Goal: Task Accomplishment & Management: Use online tool/utility

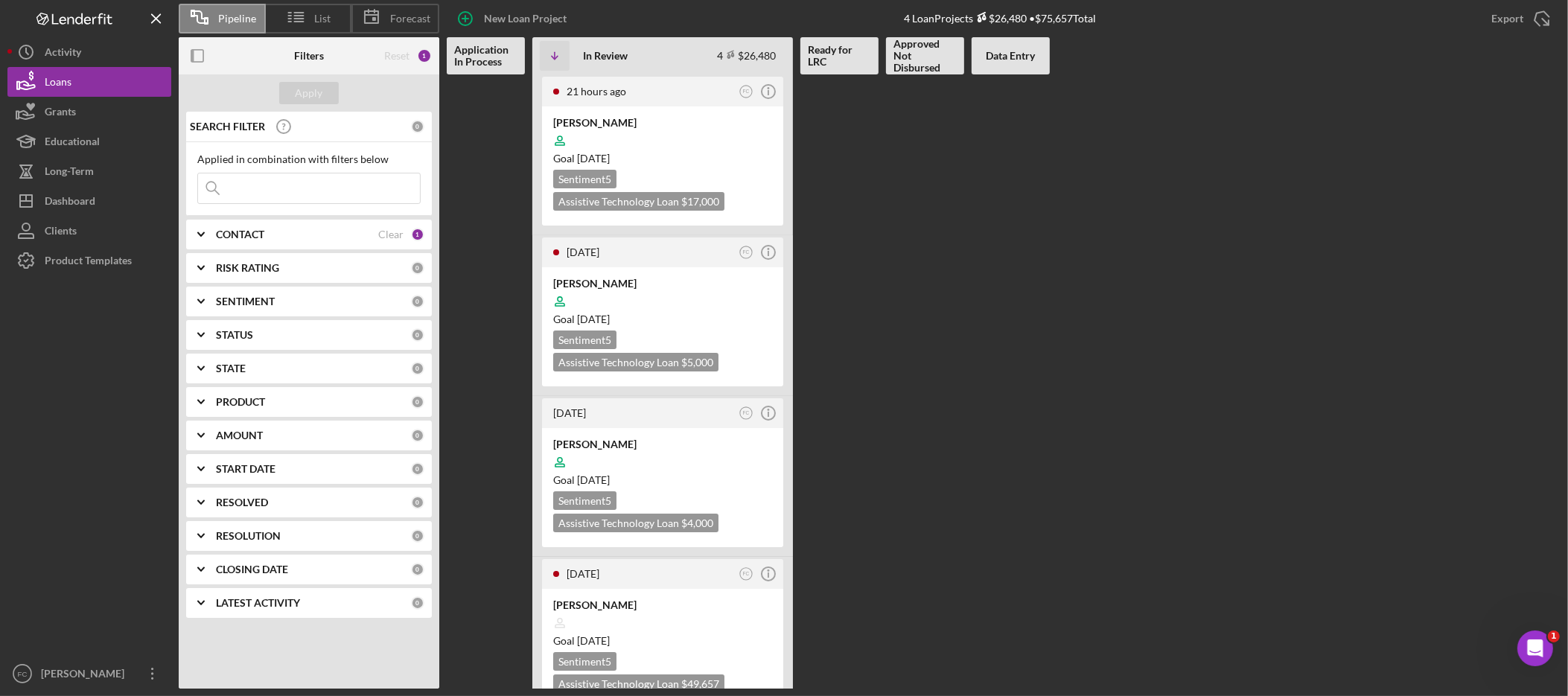
click at [245, 334] on b "STATUS" at bounding box center [235, 334] width 38 height 12
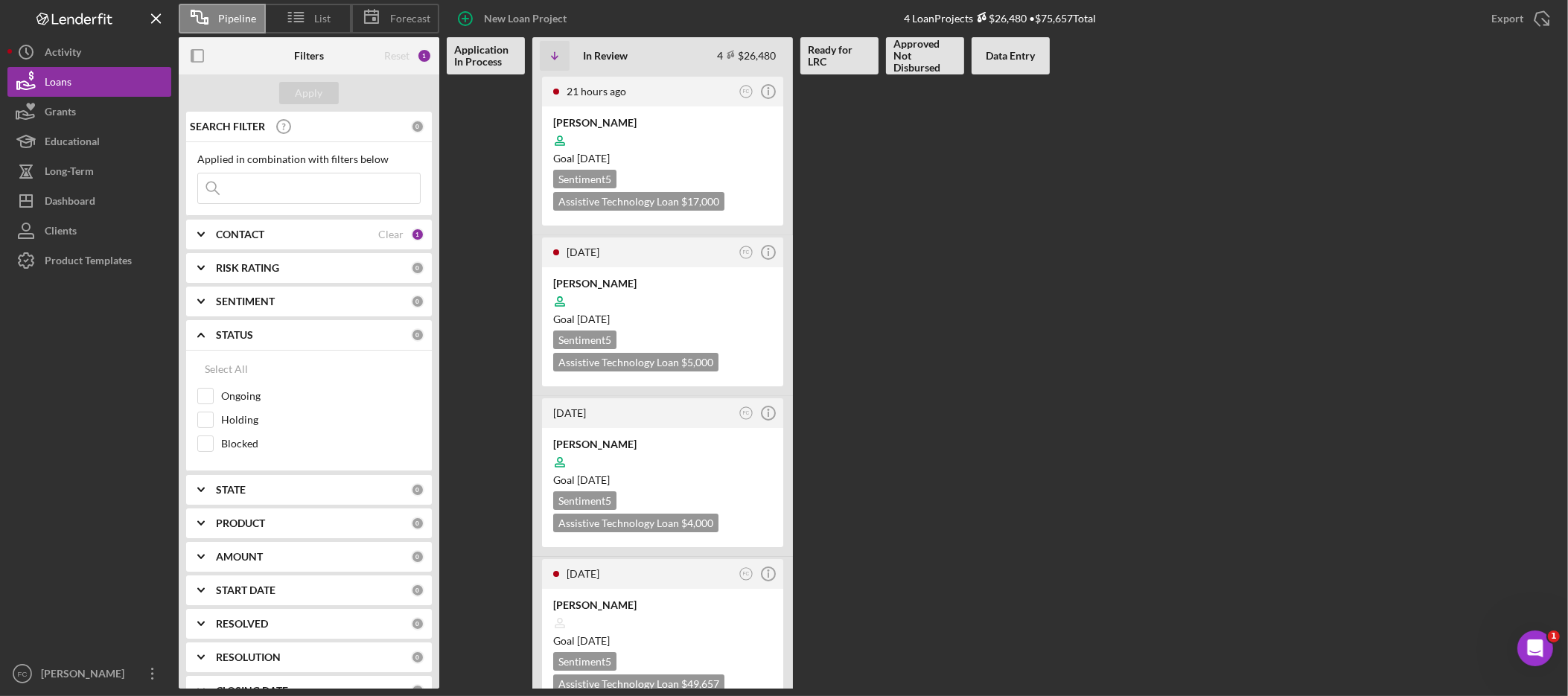
click at [245, 334] on b "STATUS" at bounding box center [235, 334] width 38 height 12
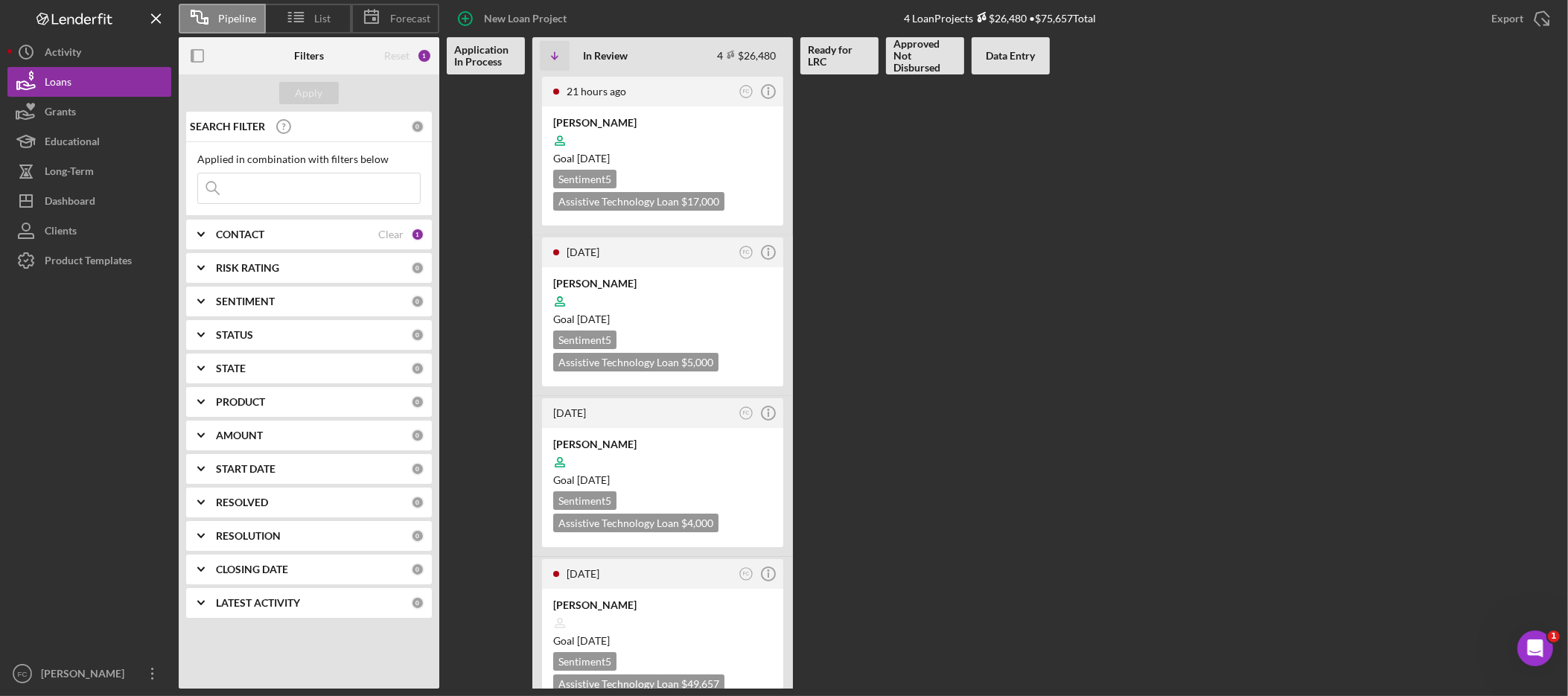
click at [293, 229] on div "CONTACT" at bounding box center [297, 234] width 163 height 12
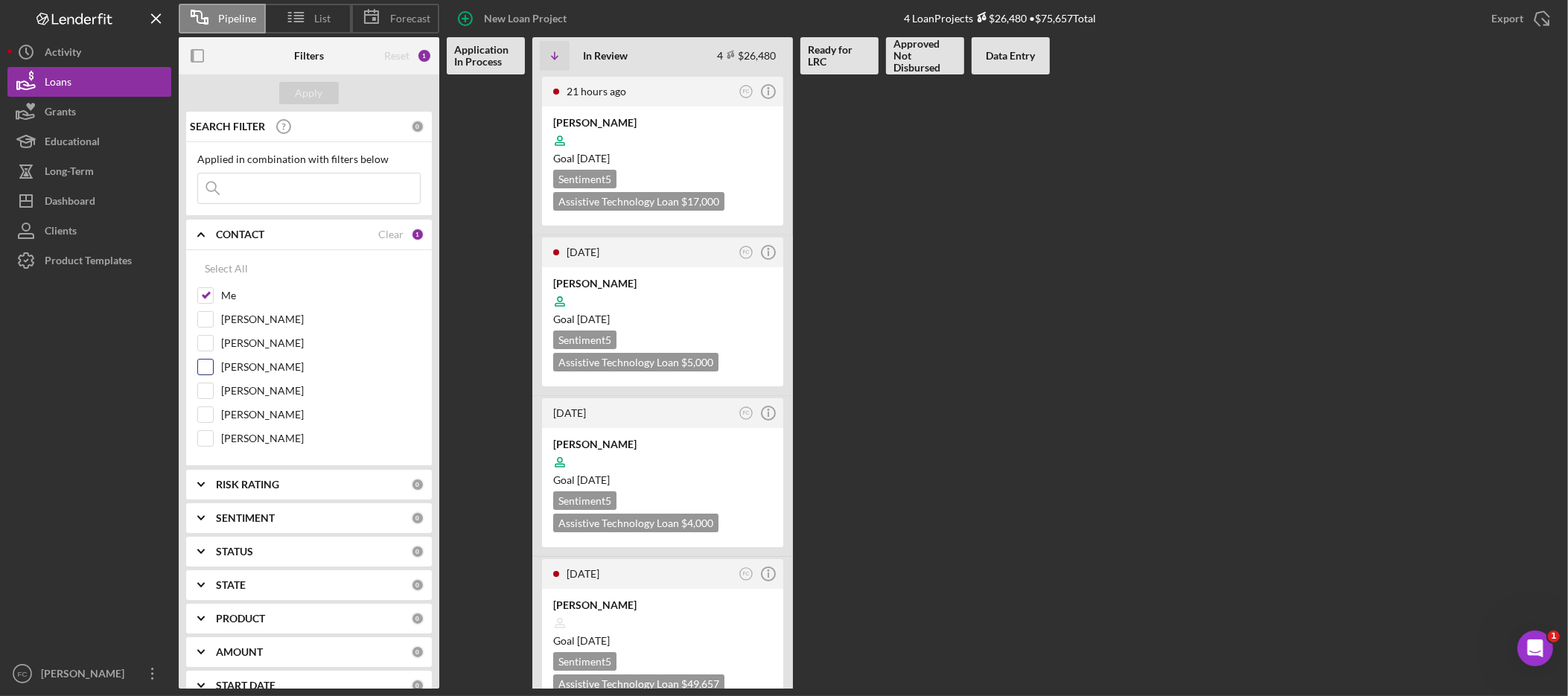
click at [203, 371] on input "[PERSON_NAME]" at bounding box center [206, 367] width 15 height 15
checkbox input "true"
click at [212, 299] on input "Me" at bounding box center [206, 296] width 15 height 15
checkbox input "false"
click at [302, 99] on div "Apply" at bounding box center [309, 93] width 27 height 23
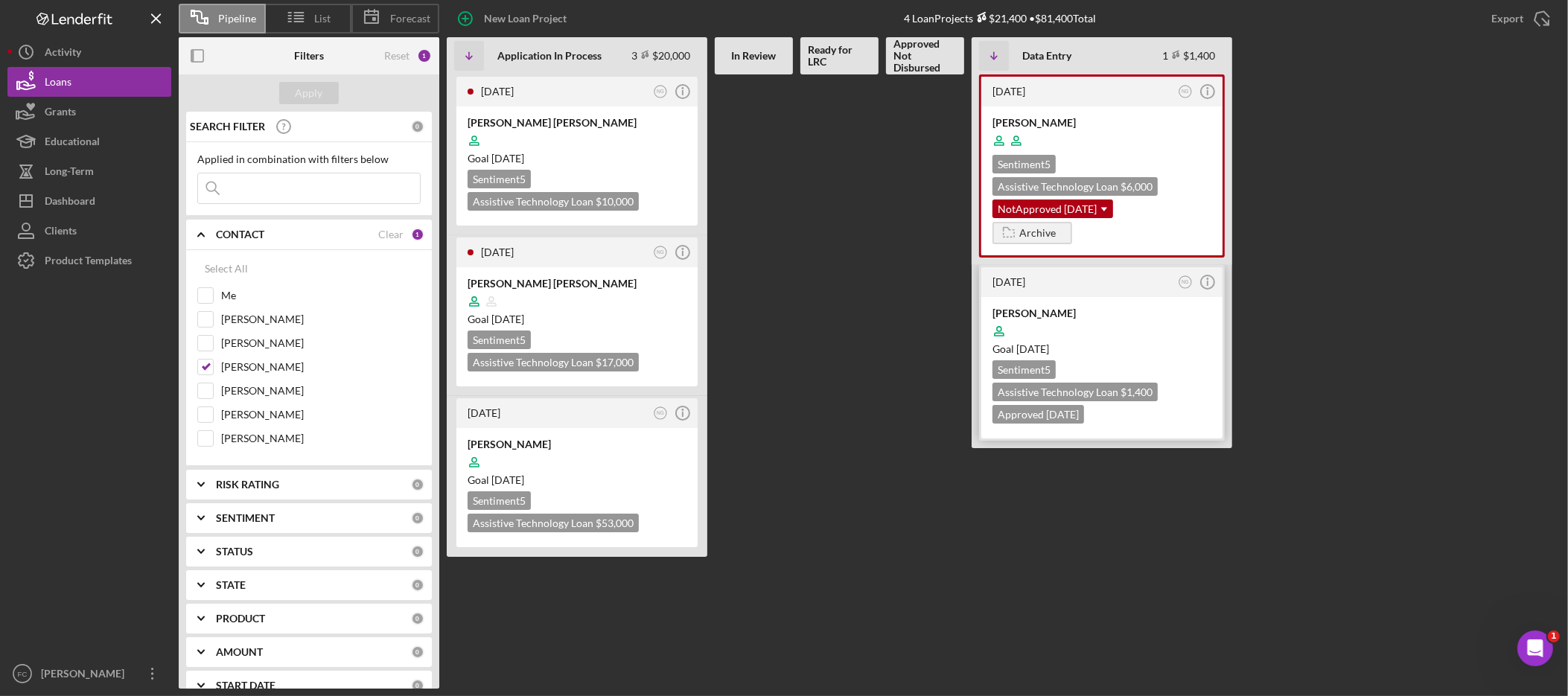
click at [1170, 348] on div "Goal 3 weeks from now" at bounding box center [1102, 349] width 219 height 15
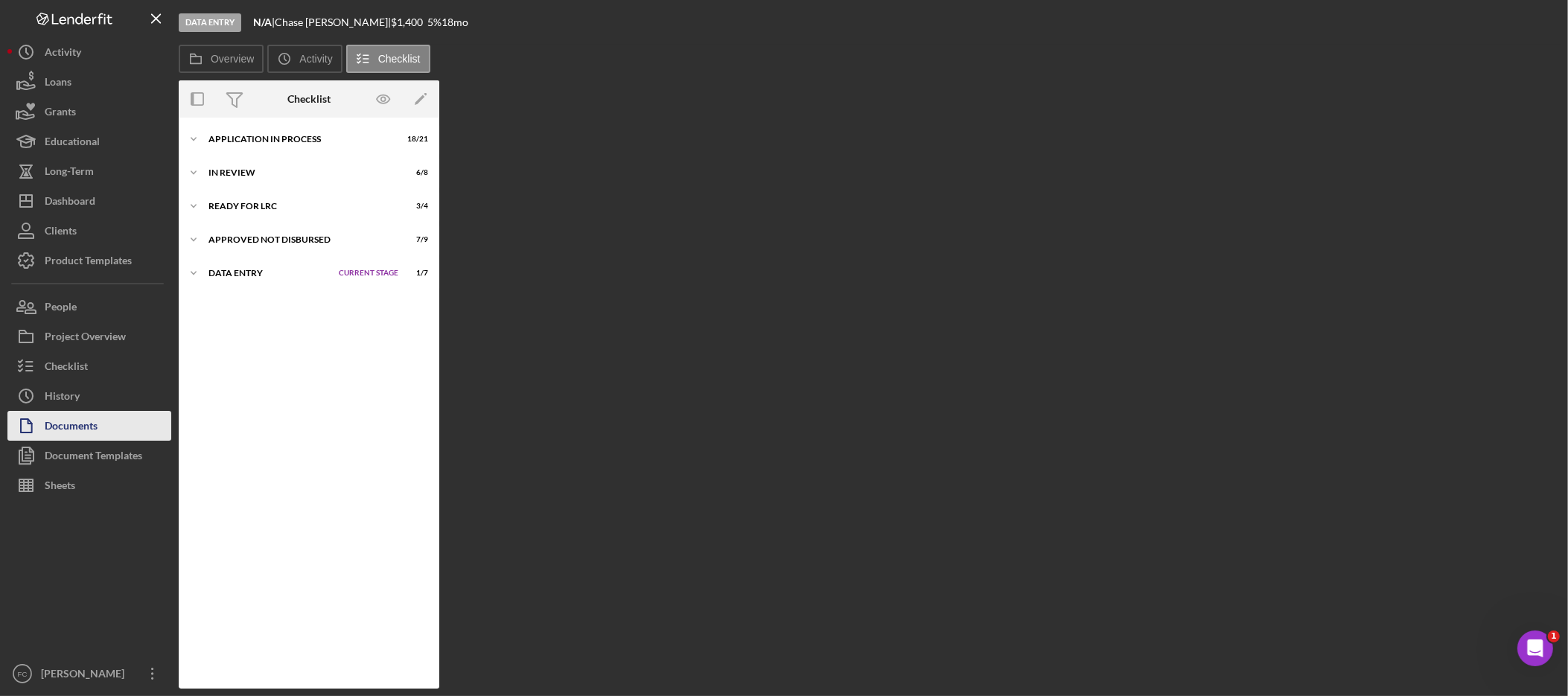
click at [106, 425] on button "Documents" at bounding box center [89, 426] width 163 height 30
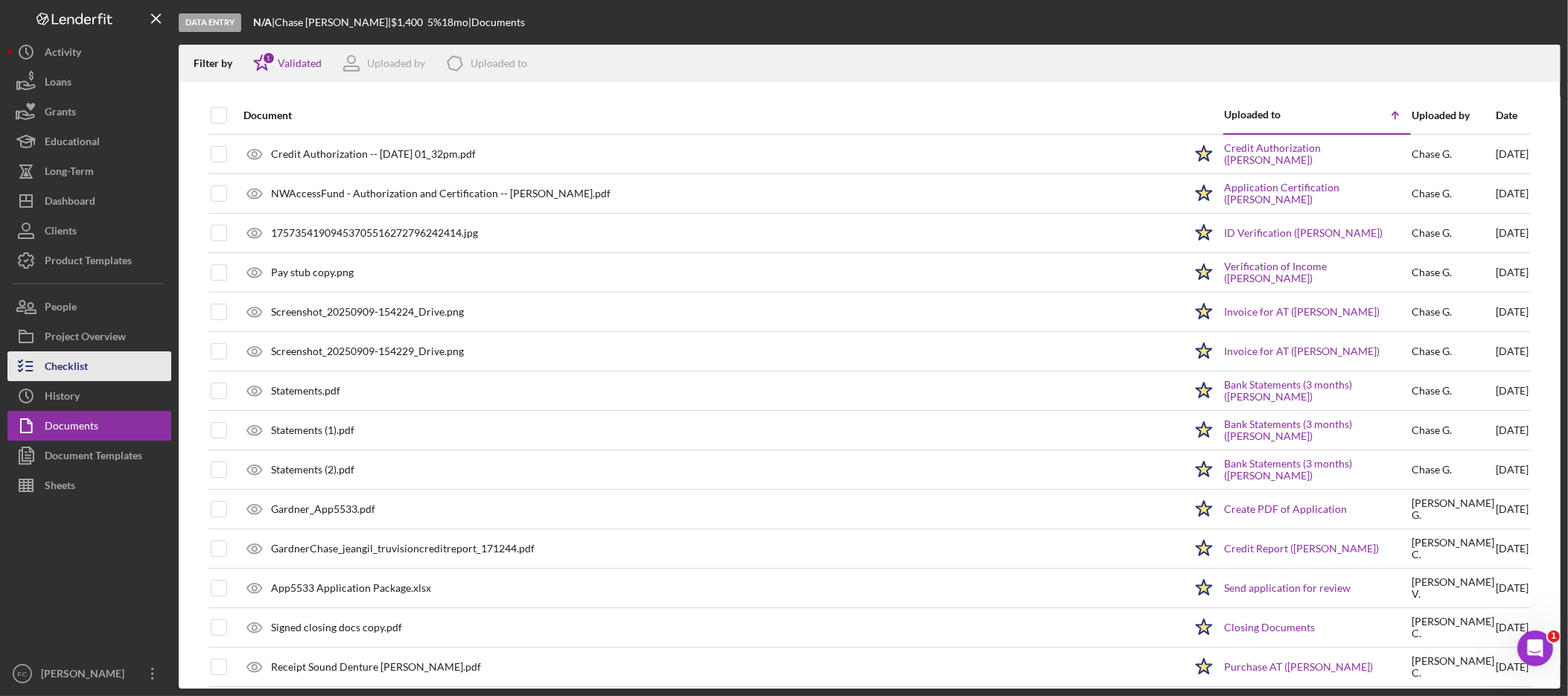
click at [73, 367] on div "Checklist" at bounding box center [67, 368] width 43 height 34
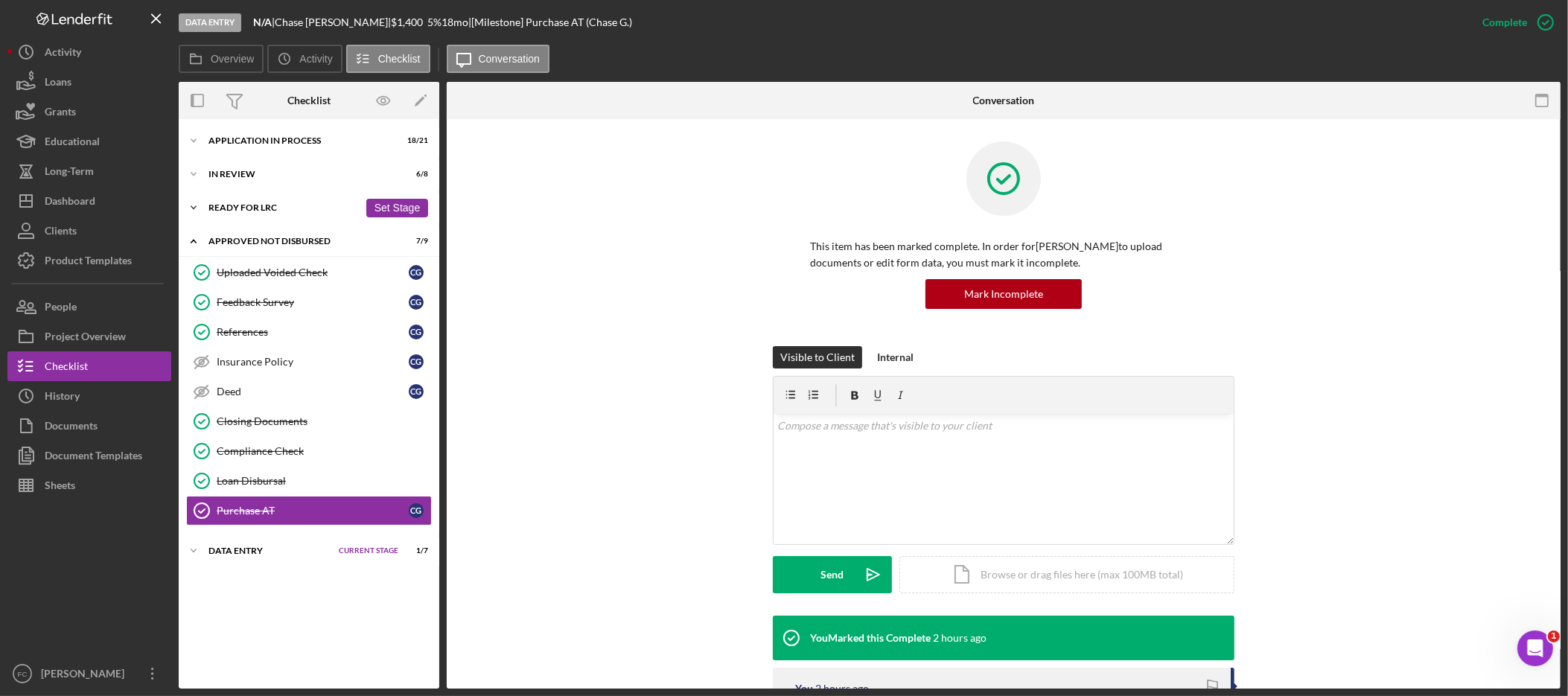
click at [256, 206] on div "Ready for LRC" at bounding box center [284, 208] width 150 height 9
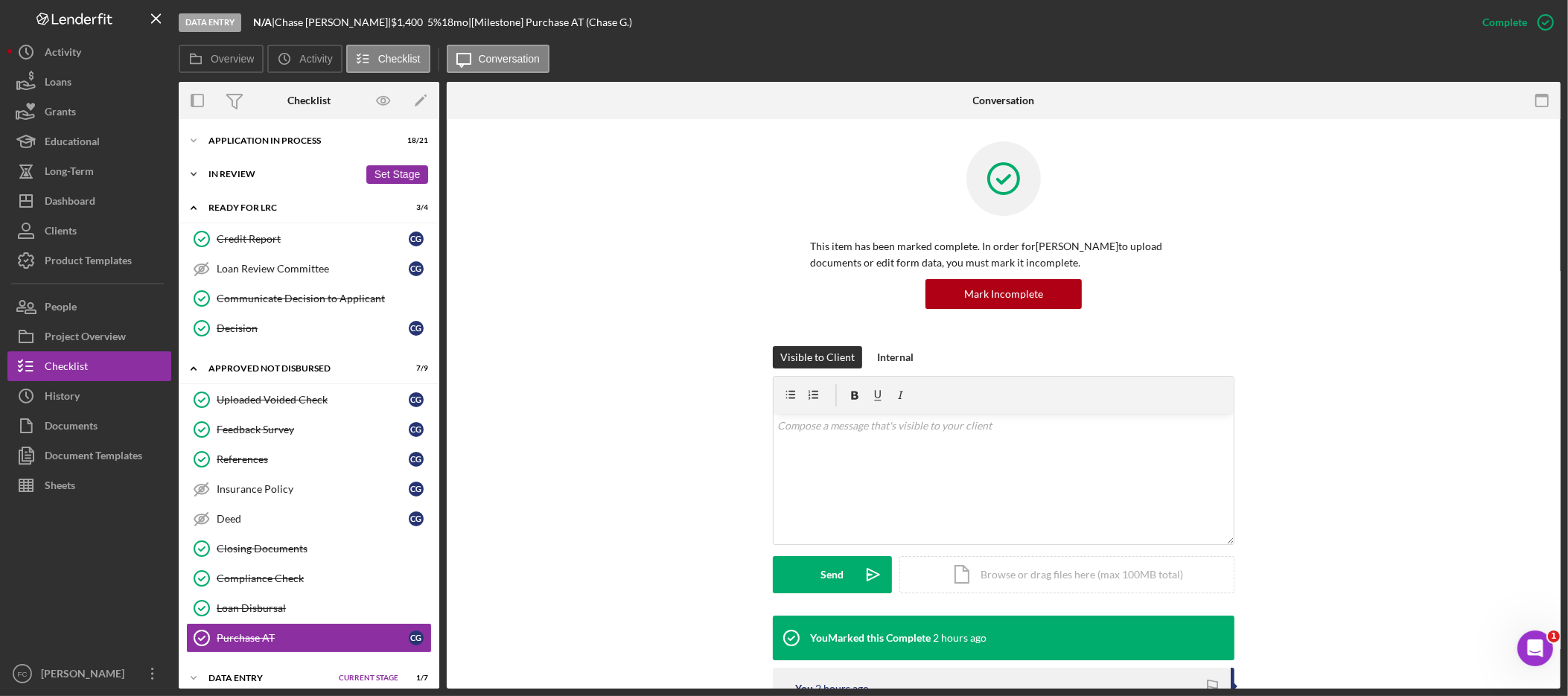
click at [249, 175] on div "In Review" at bounding box center [284, 175] width 150 height 9
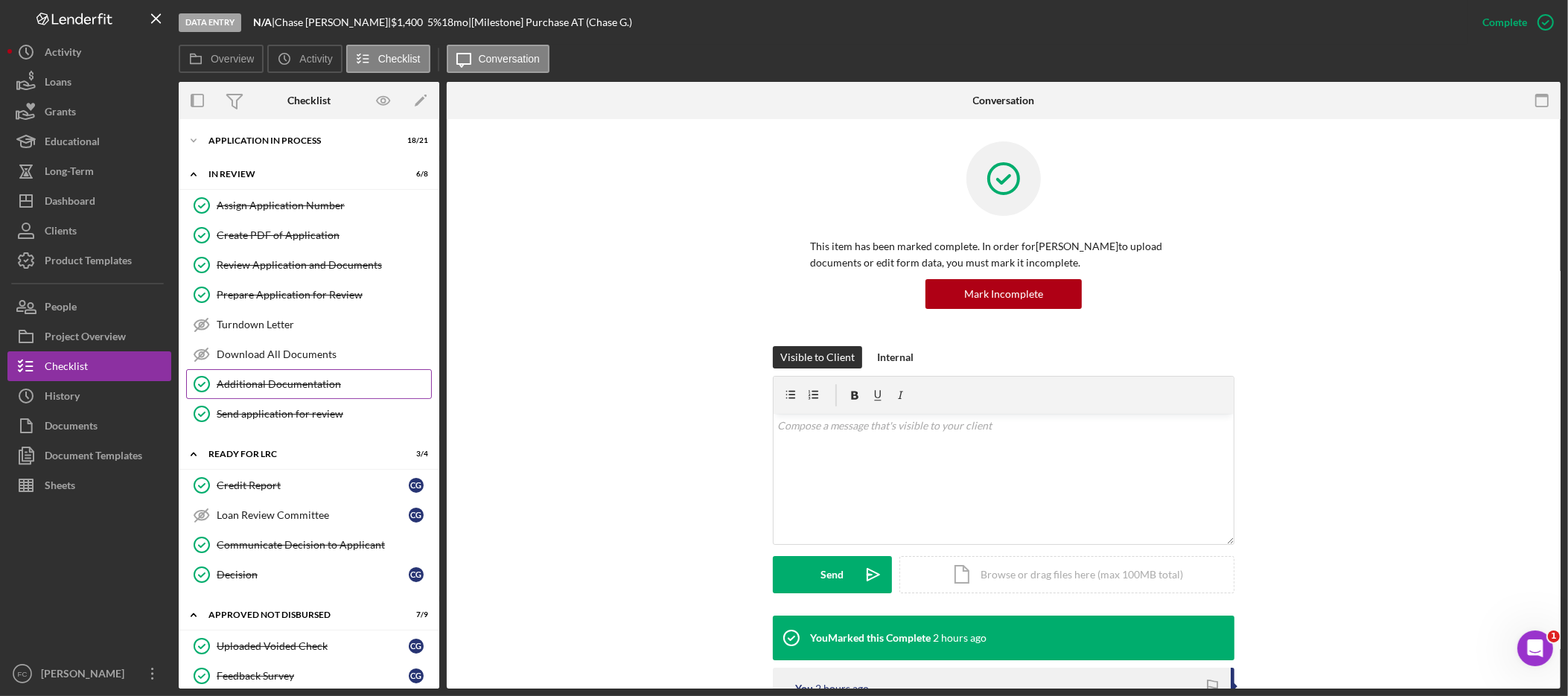
click at [314, 390] on div "Additional Documentation" at bounding box center [324, 384] width 214 height 12
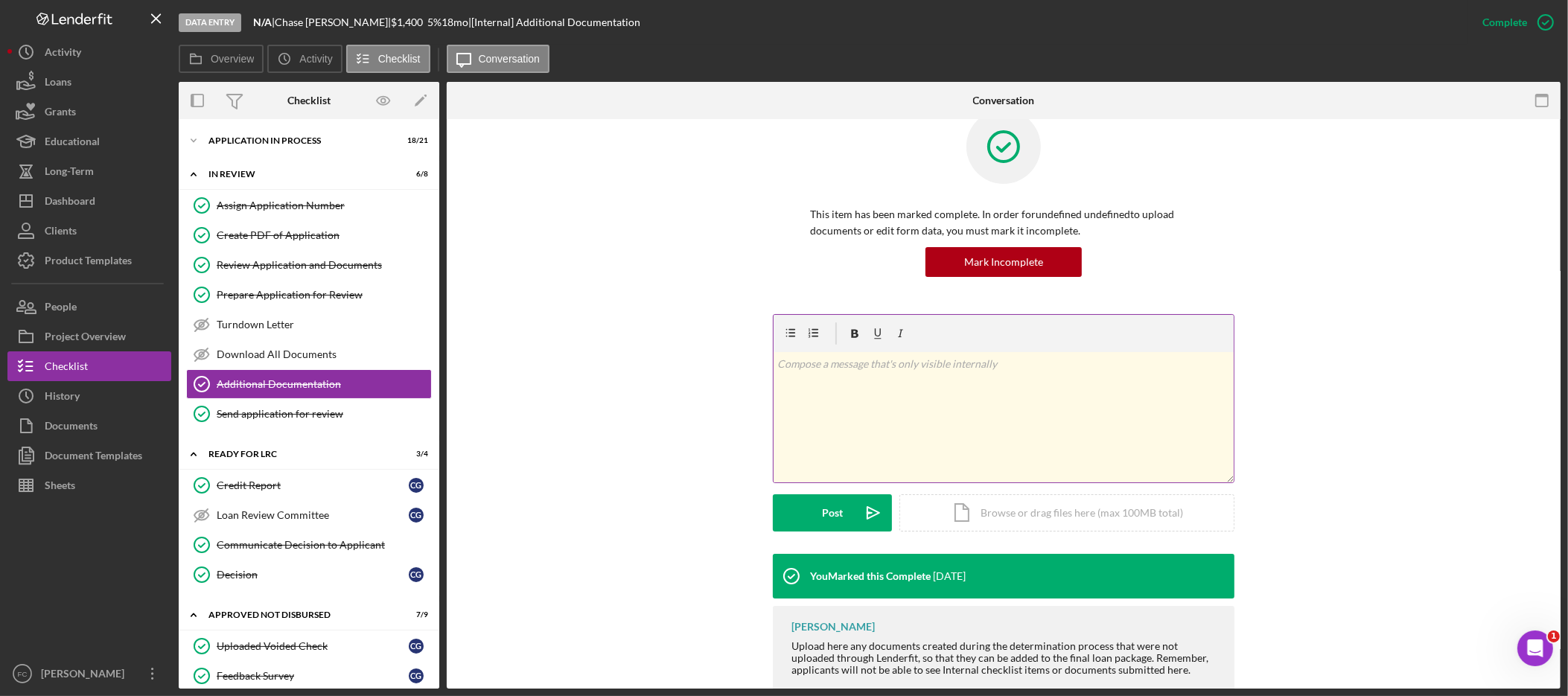
scroll to position [69, 0]
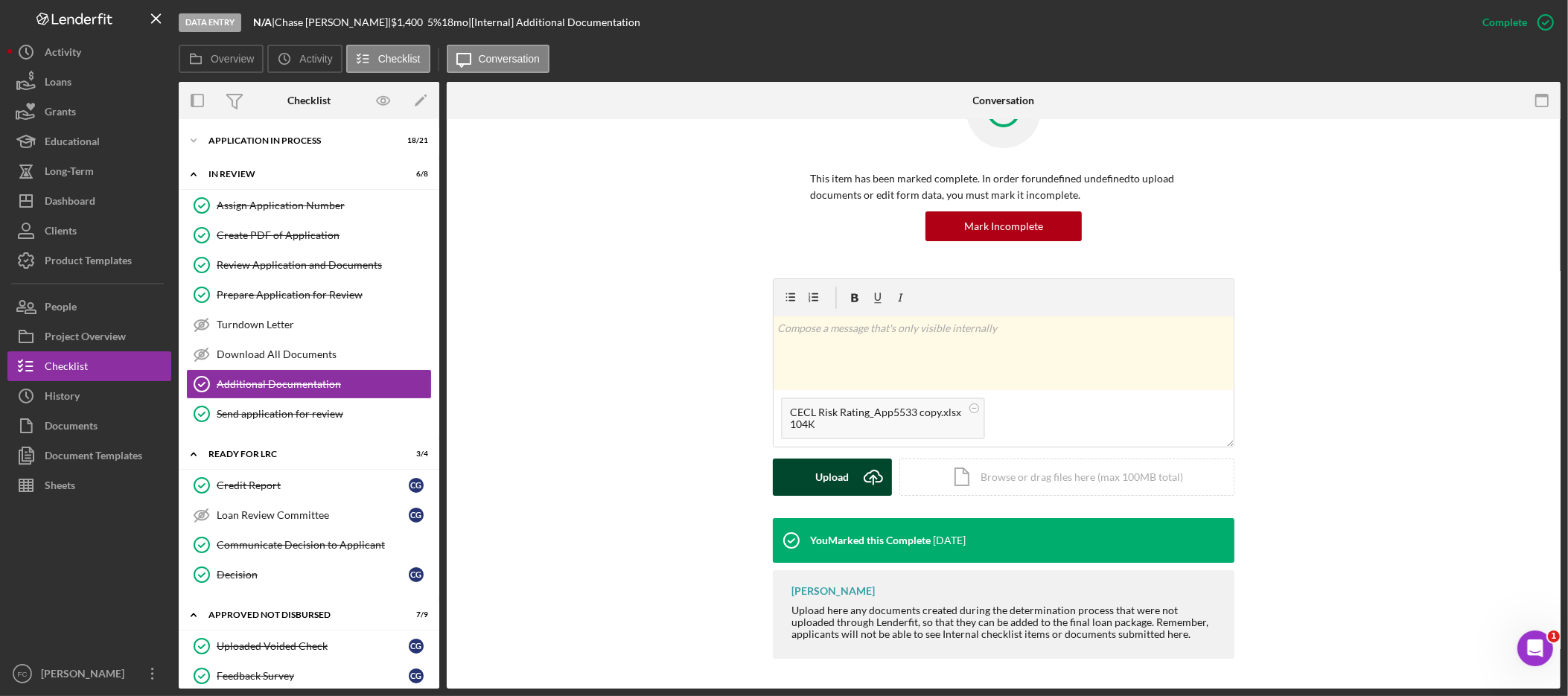
click at [835, 476] on div "Upload" at bounding box center [833, 477] width 34 height 38
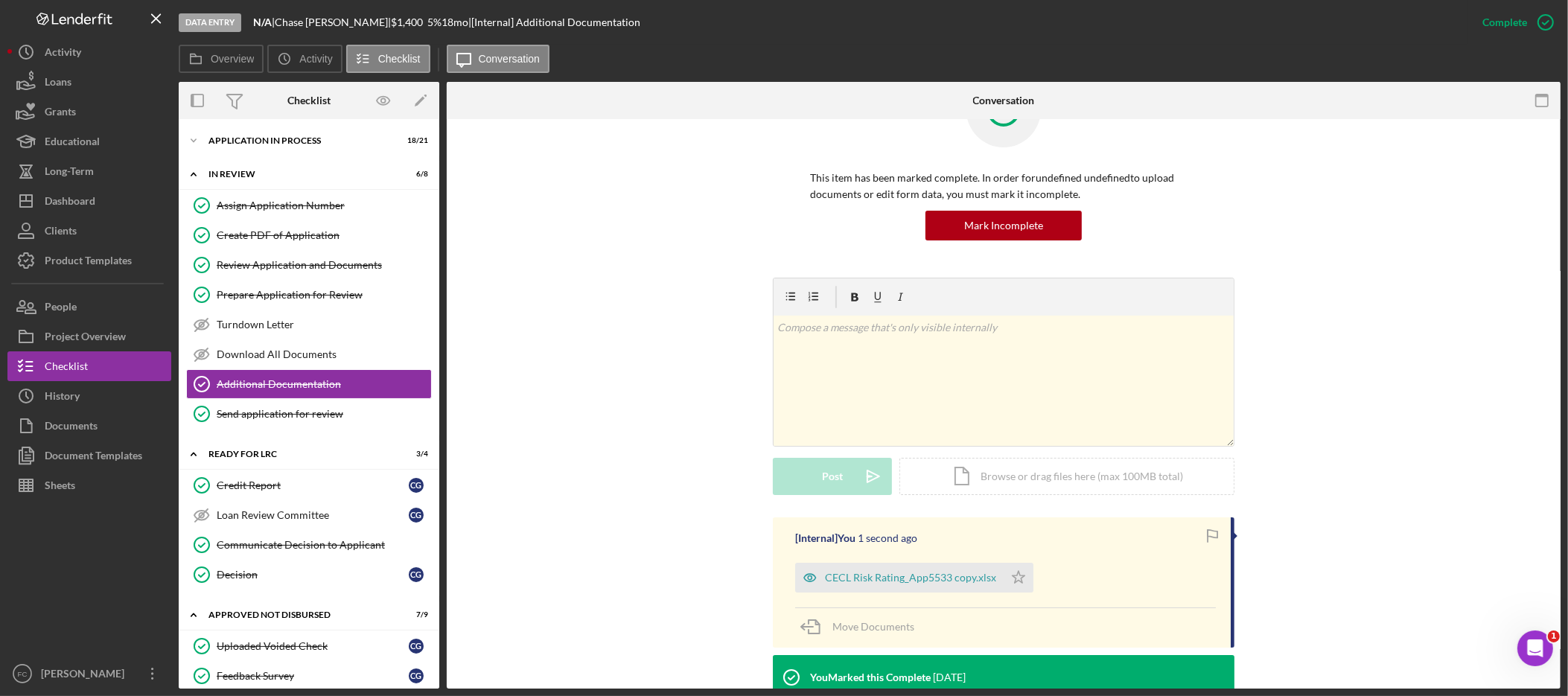
drag, startPoint x: 1016, startPoint y: 577, endPoint x: 1153, endPoint y: 565, distance: 137.5
click at [1017, 577] on icon "Icon/Star" at bounding box center [1019, 578] width 30 height 30
click at [105, 367] on button "Checklist" at bounding box center [89, 366] width 163 height 30
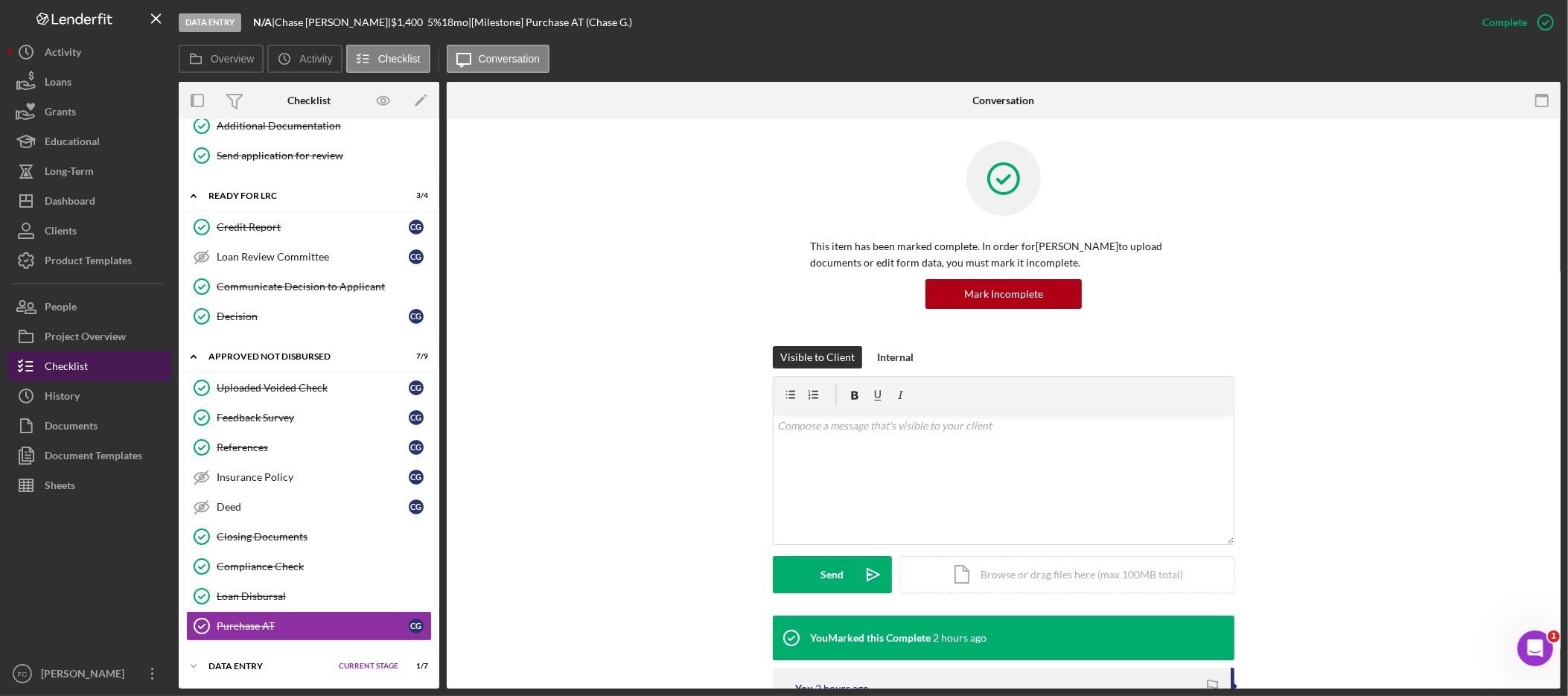
scroll to position [265, 0]
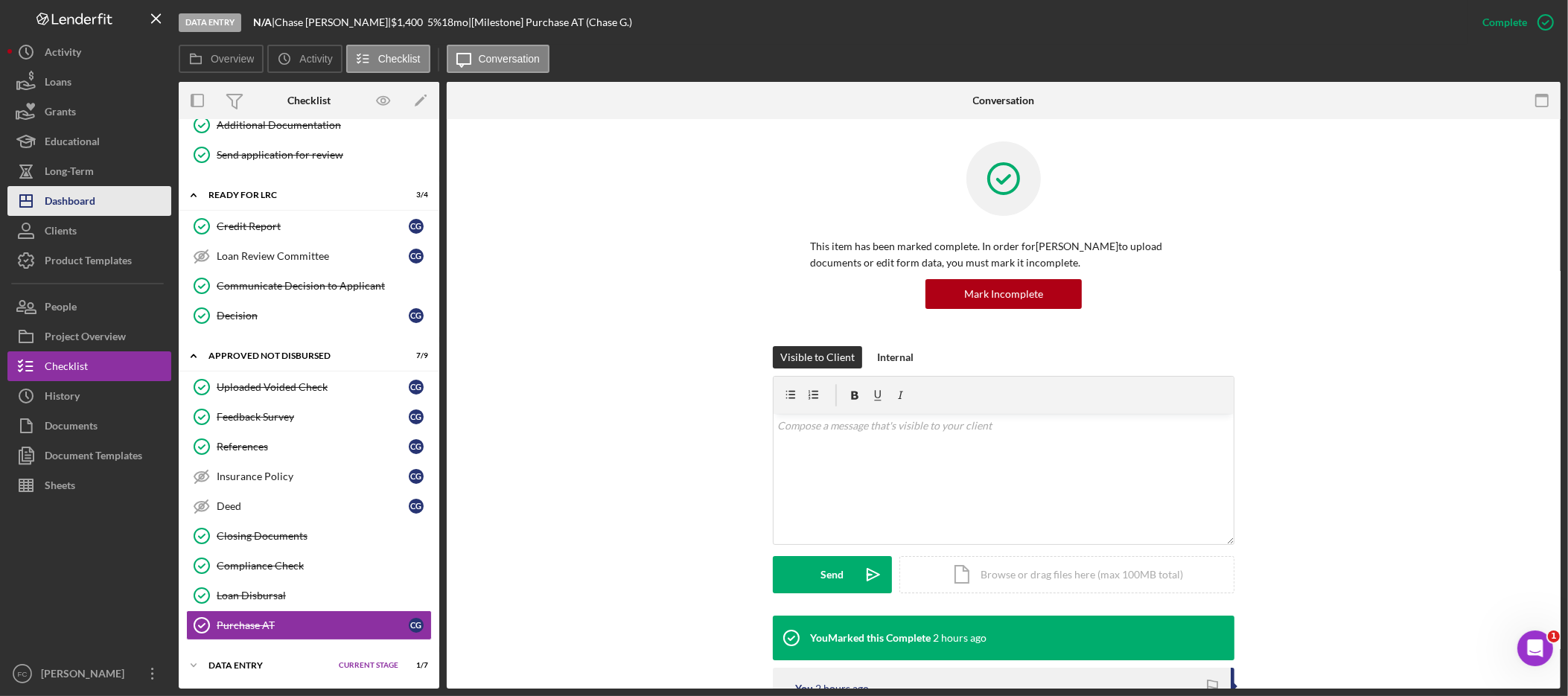
click at [101, 195] on button "Icon/Dashboard Dashboard" at bounding box center [89, 201] width 163 height 30
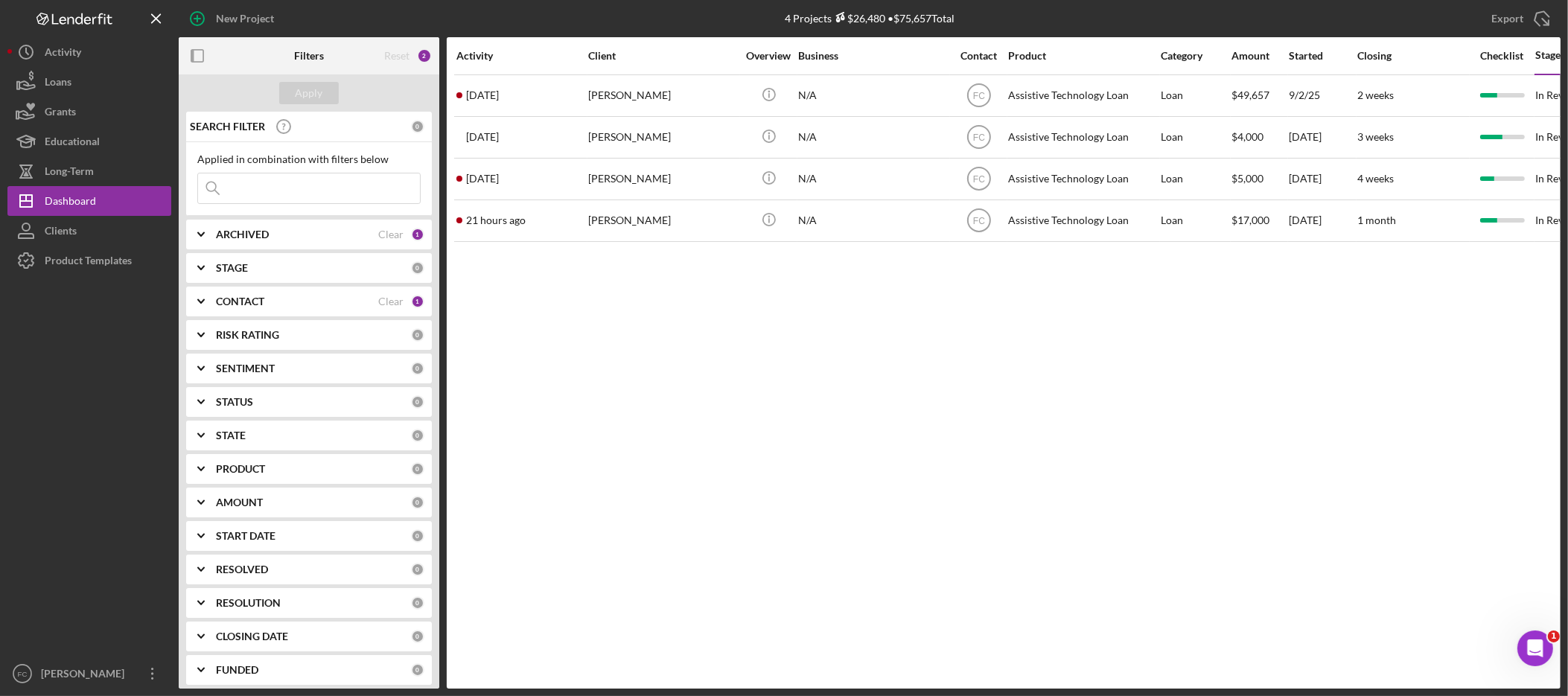
click at [323, 233] on div "ARCHIVED" at bounding box center [297, 234] width 163 height 12
click at [253, 322] on label "Archived" at bounding box center [320, 319] width 199 height 15
click at [213, 322] on input "Archived" at bounding box center [206, 319] width 15 height 15
click at [266, 390] on div "CONTACT Clear 1" at bounding box center [320, 399] width 209 height 30
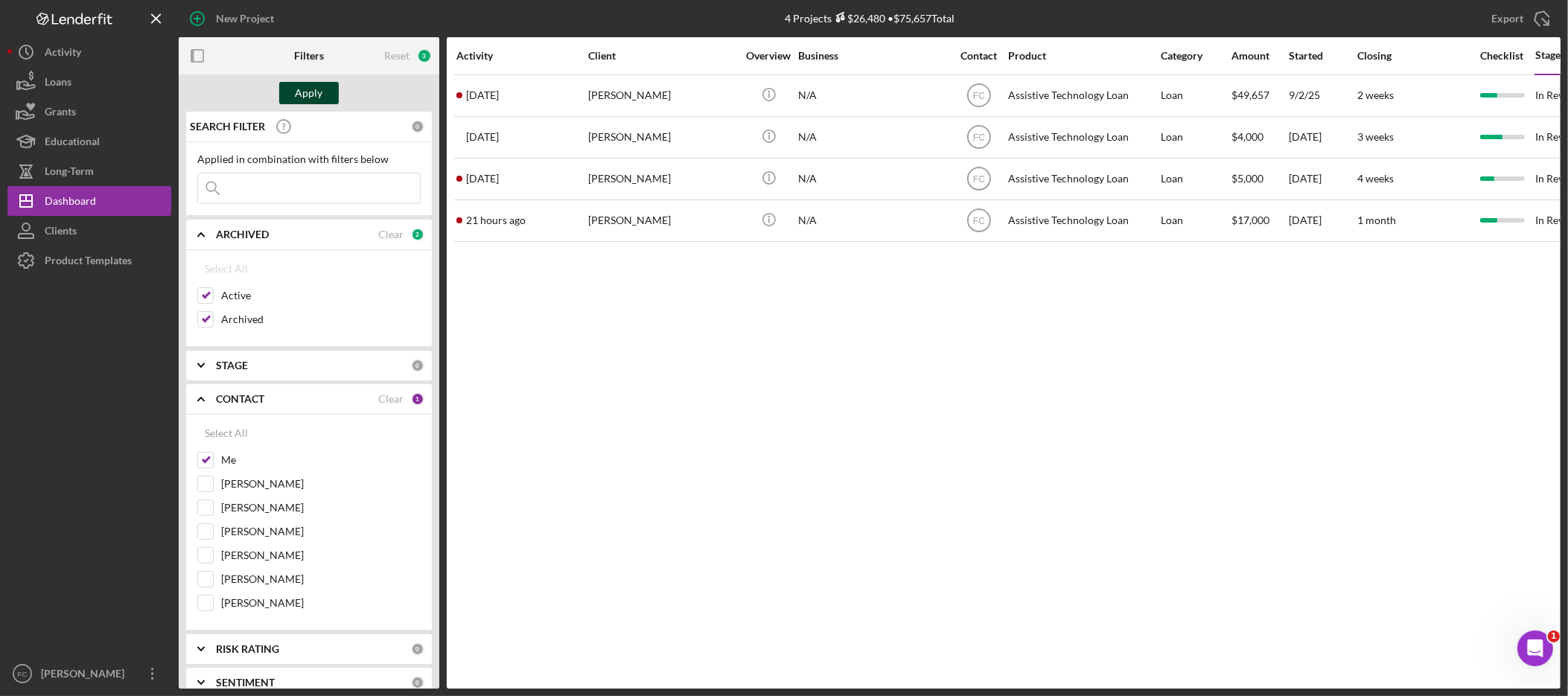
click at [318, 90] on div "Apply" at bounding box center [309, 93] width 27 height 23
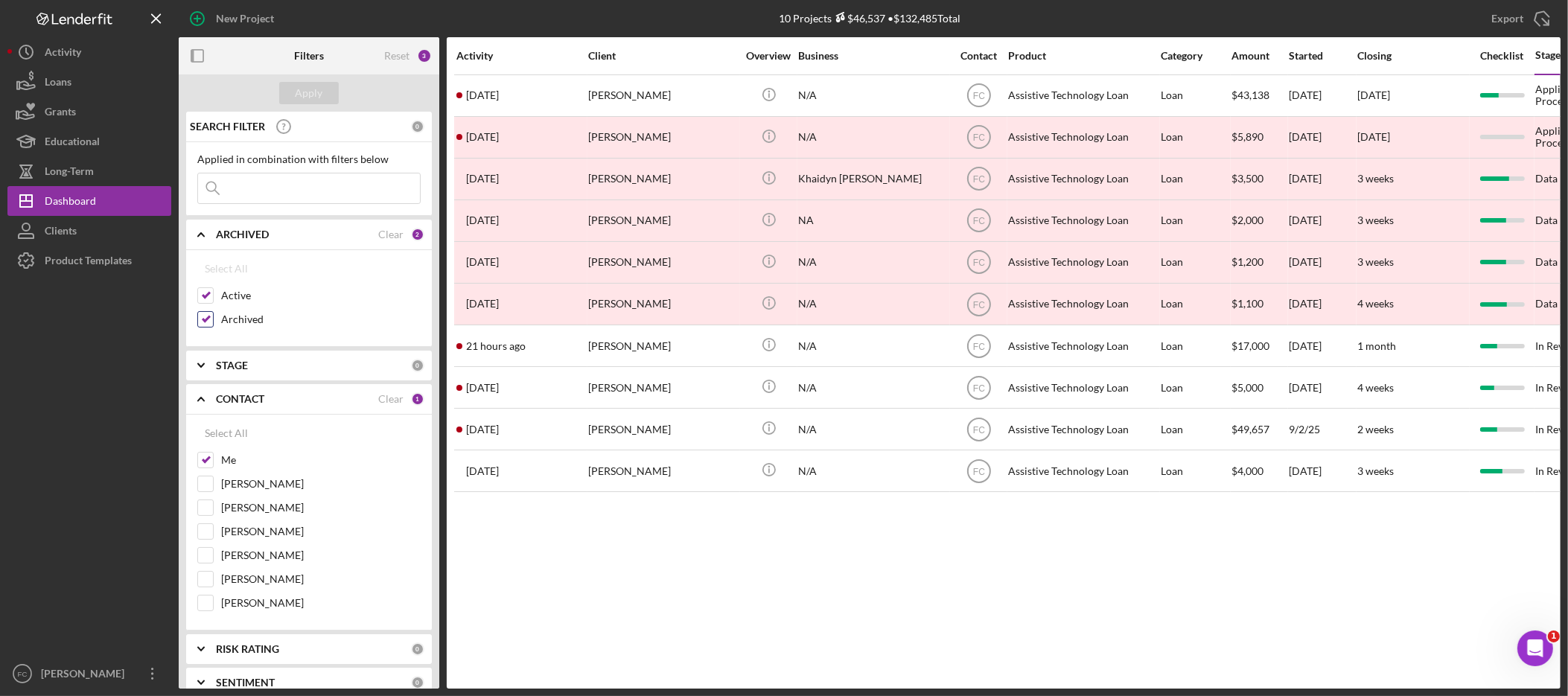
click at [216, 329] on div "Archived" at bounding box center [309, 322] width 224 height 23
click at [213, 323] on div at bounding box center [205, 318] width 16 height 16
click at [210, 325] on input "Archived" at bounding box center [206, 319] width 15 height 15
checkbox input "false"
click at [303, 90] on div "Apply" at bounding box center [309, 93] width 27 height 23
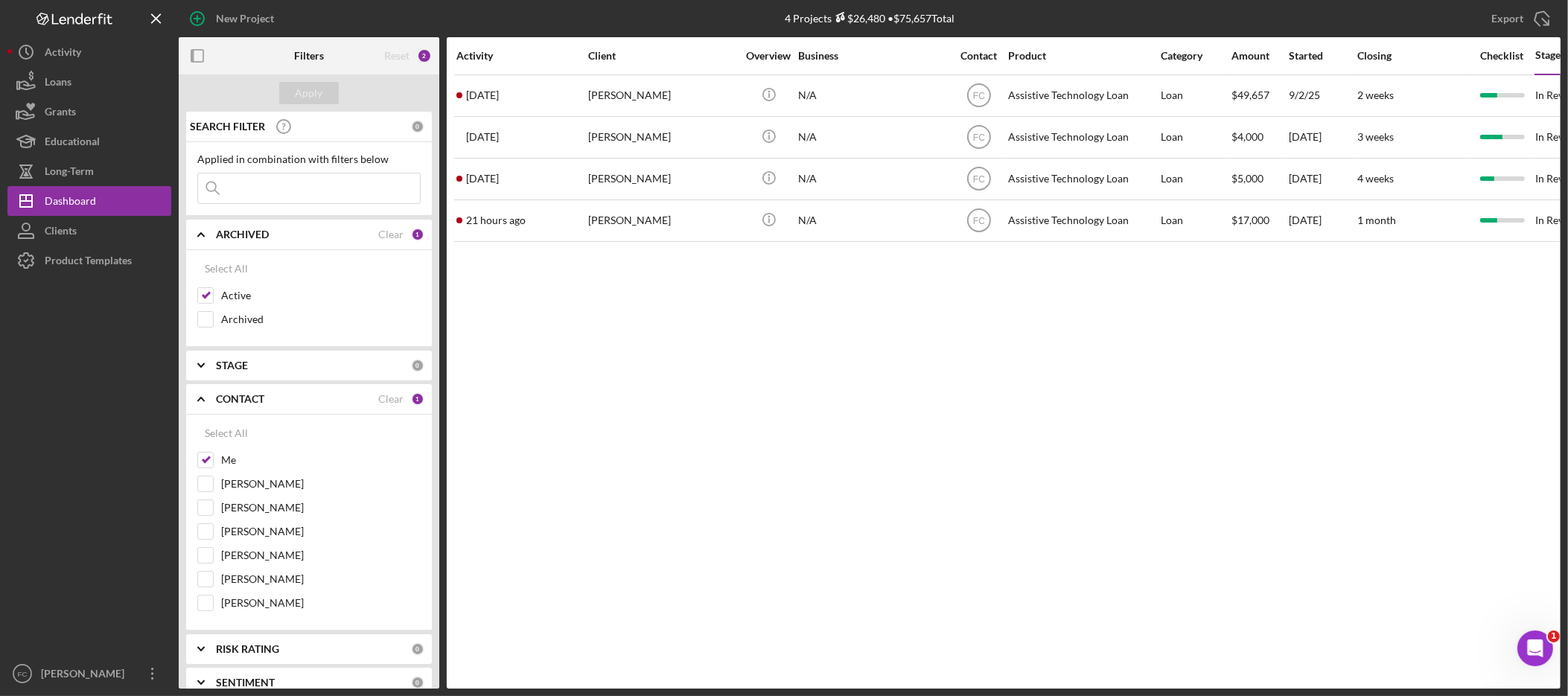
drag, startPoint x: 745, startPoint y: 352, endPoint x: 745, endPoint y: 342, distance: 10.0
click at [747, 352] on div "Activity Client Overview Business Contact Product Category Amount Started Closi…" at bounding box center [1004, 363] width 1114 height 652
